Goal: Navigation & Orientation: Find specific page/section

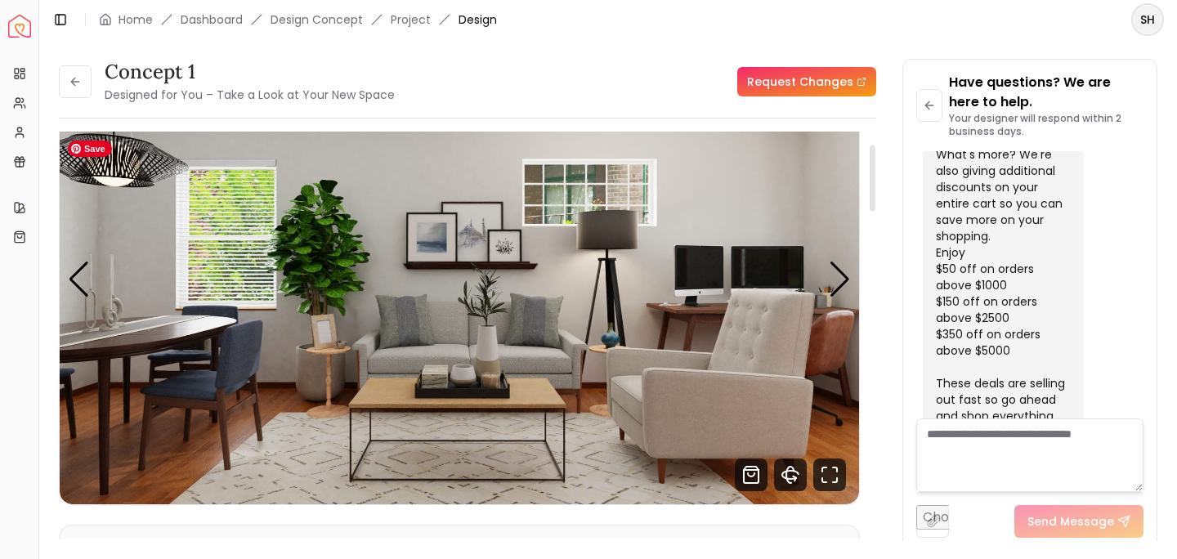
scroll to position [76, 0]
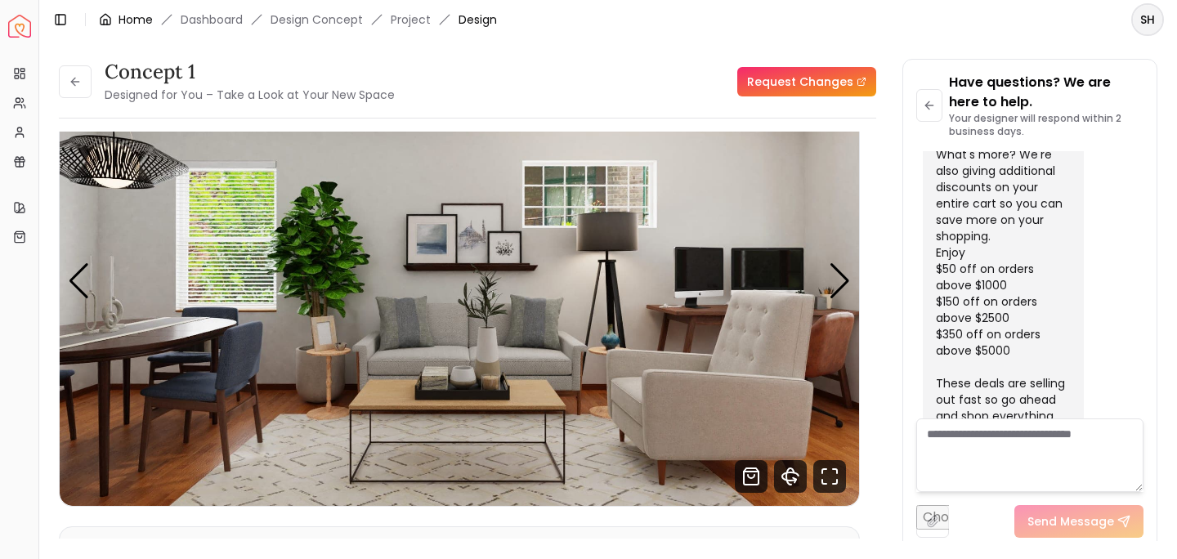
click at [118, 18] on link "Home" at bounding box center [135, 19] width 34 height 16
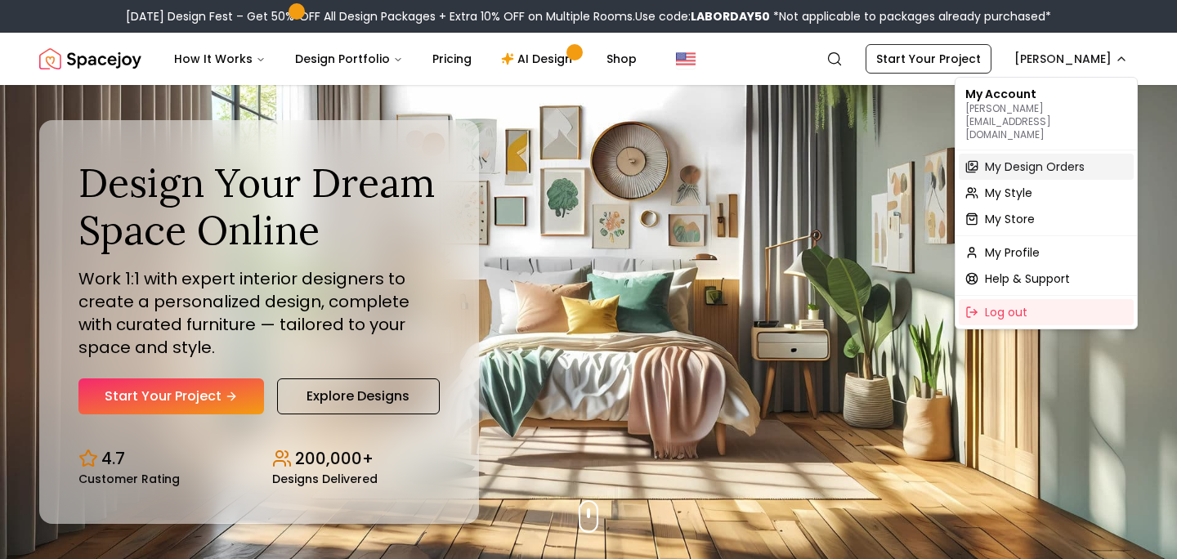
click at [1047, 159] on span "My Design Orders" at bounding box center [1035, 167] width 100 height 16
